Goal: Task Accomplishment & Management: Manage account settings

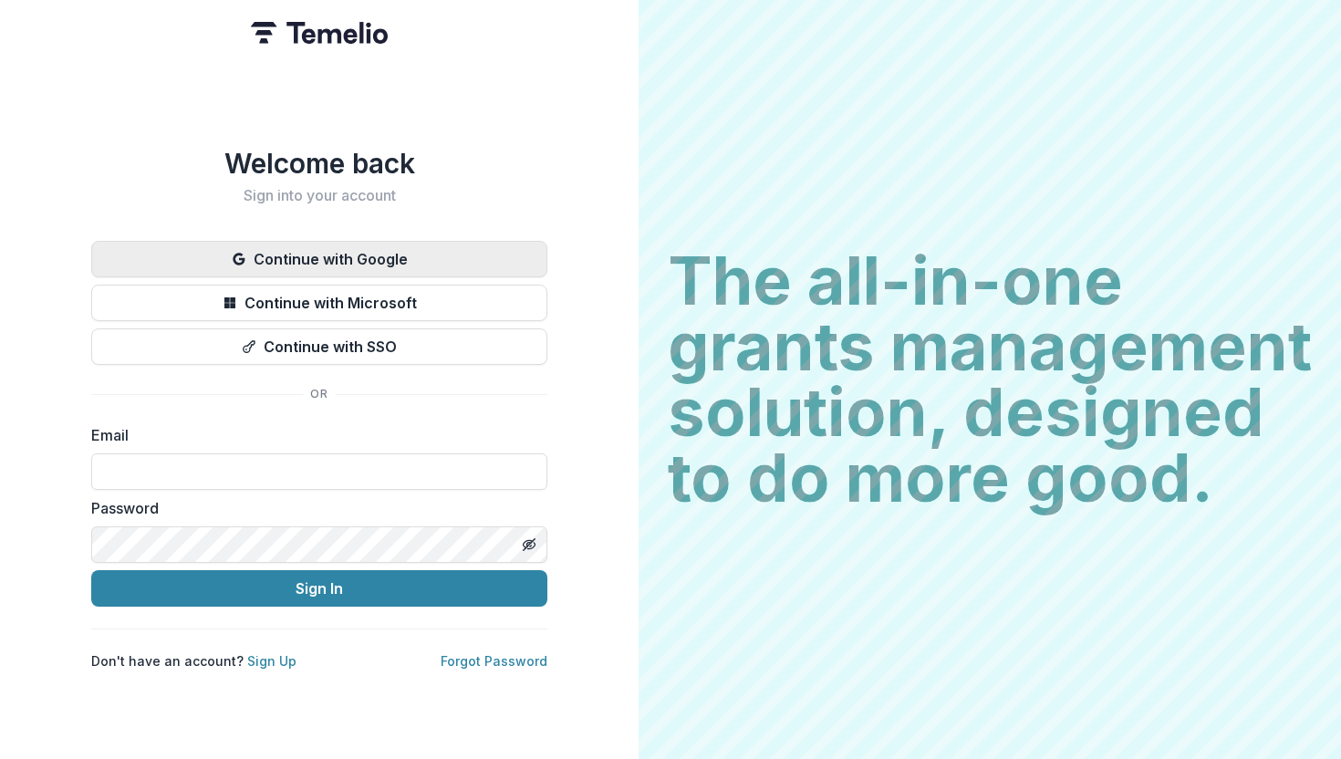
click at [267, 264] on button "Continue with Google" at bounding box center [319, 259] width 456 height 36
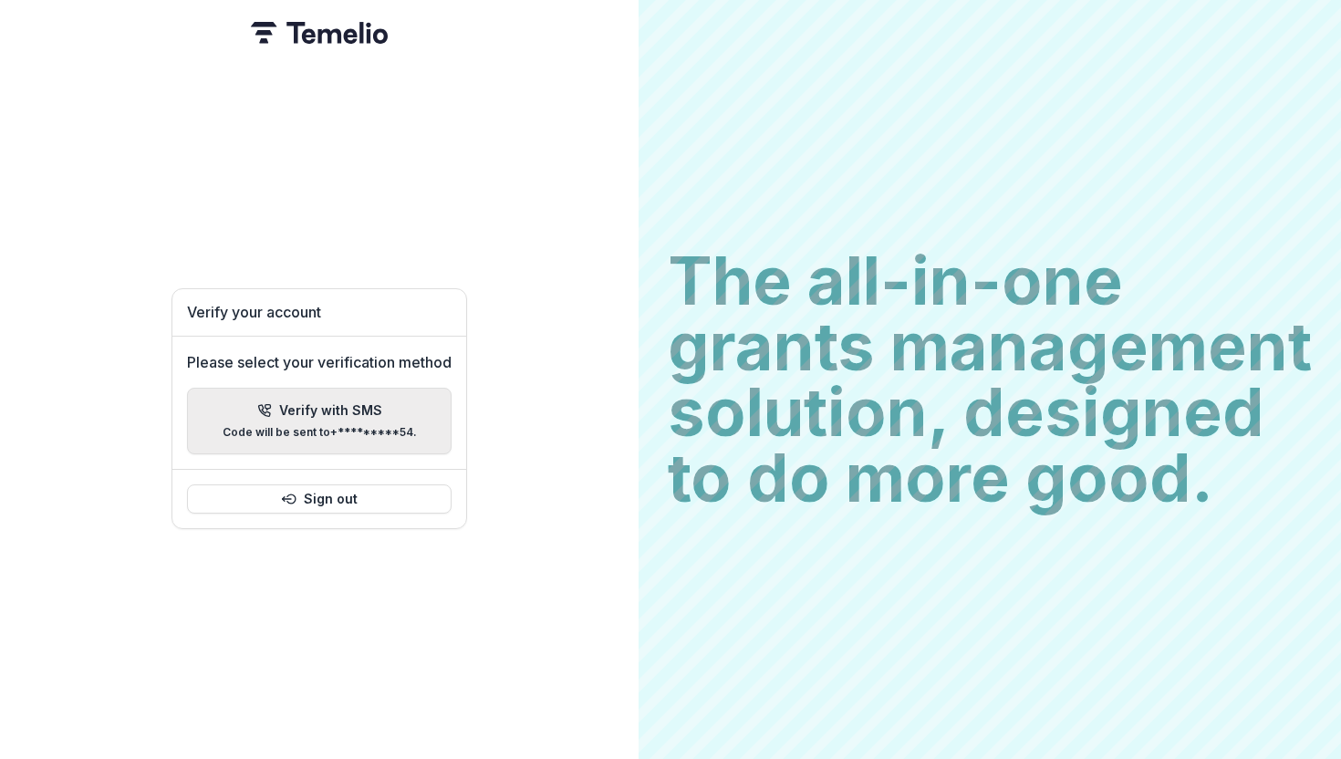
click at [368, 440] on button "Verify with SMS Code will be sent to +*********54 ." at bounding box center [319, 421] width 264 height 67
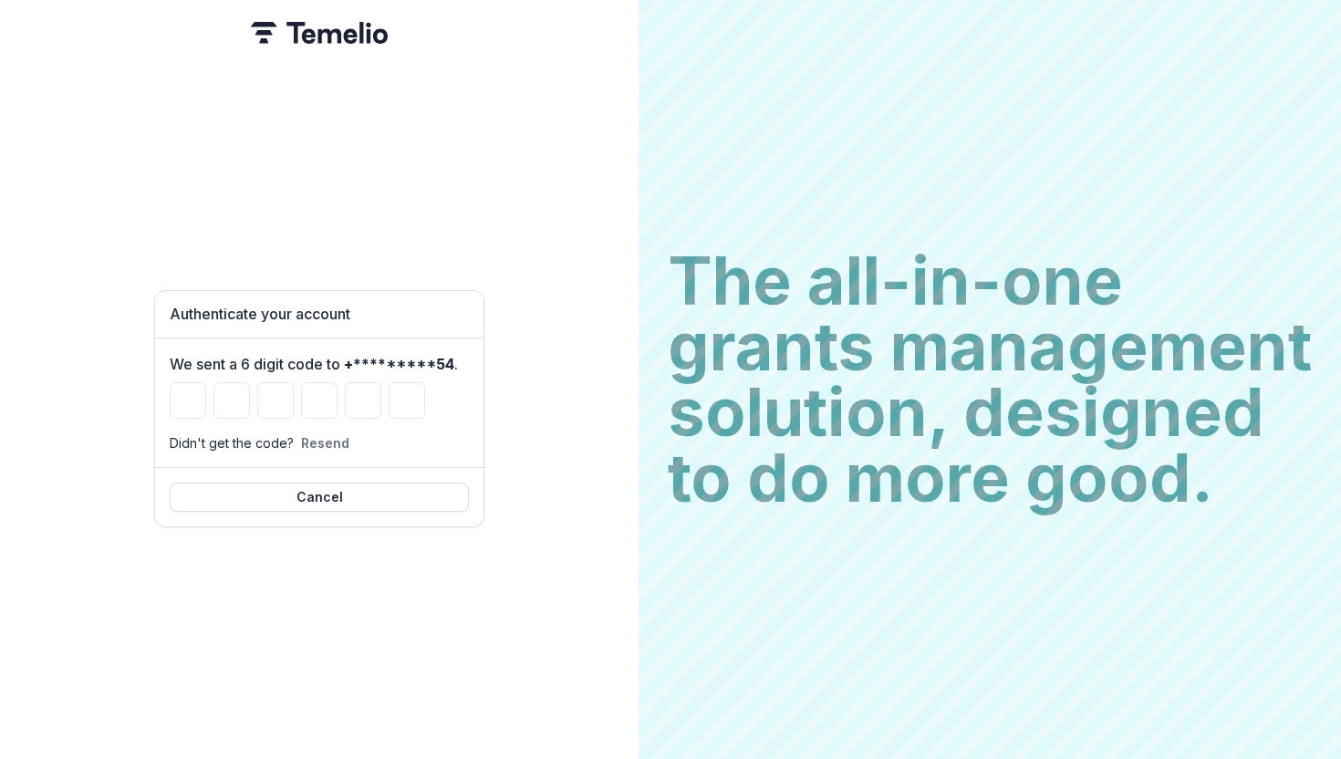
click at [504, 81] on div "Authenticate your account We sent a 6 digit code to +*********54 . Didn't get t…" at bounding box center [319, 379] width 638 height 759
